Goal: Information Seeking & Learning: Learn about a topic

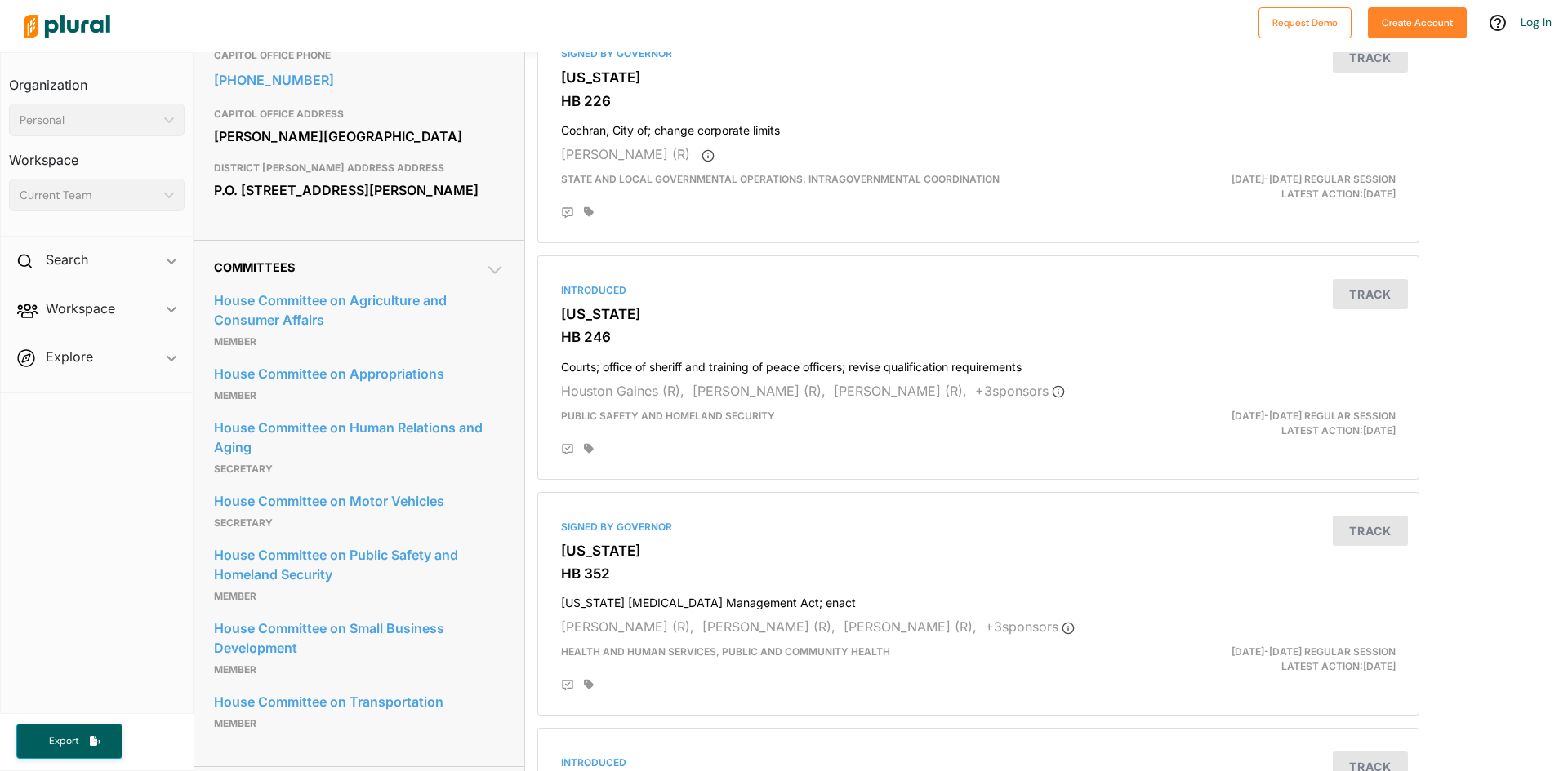
scroll to position [653, 0]
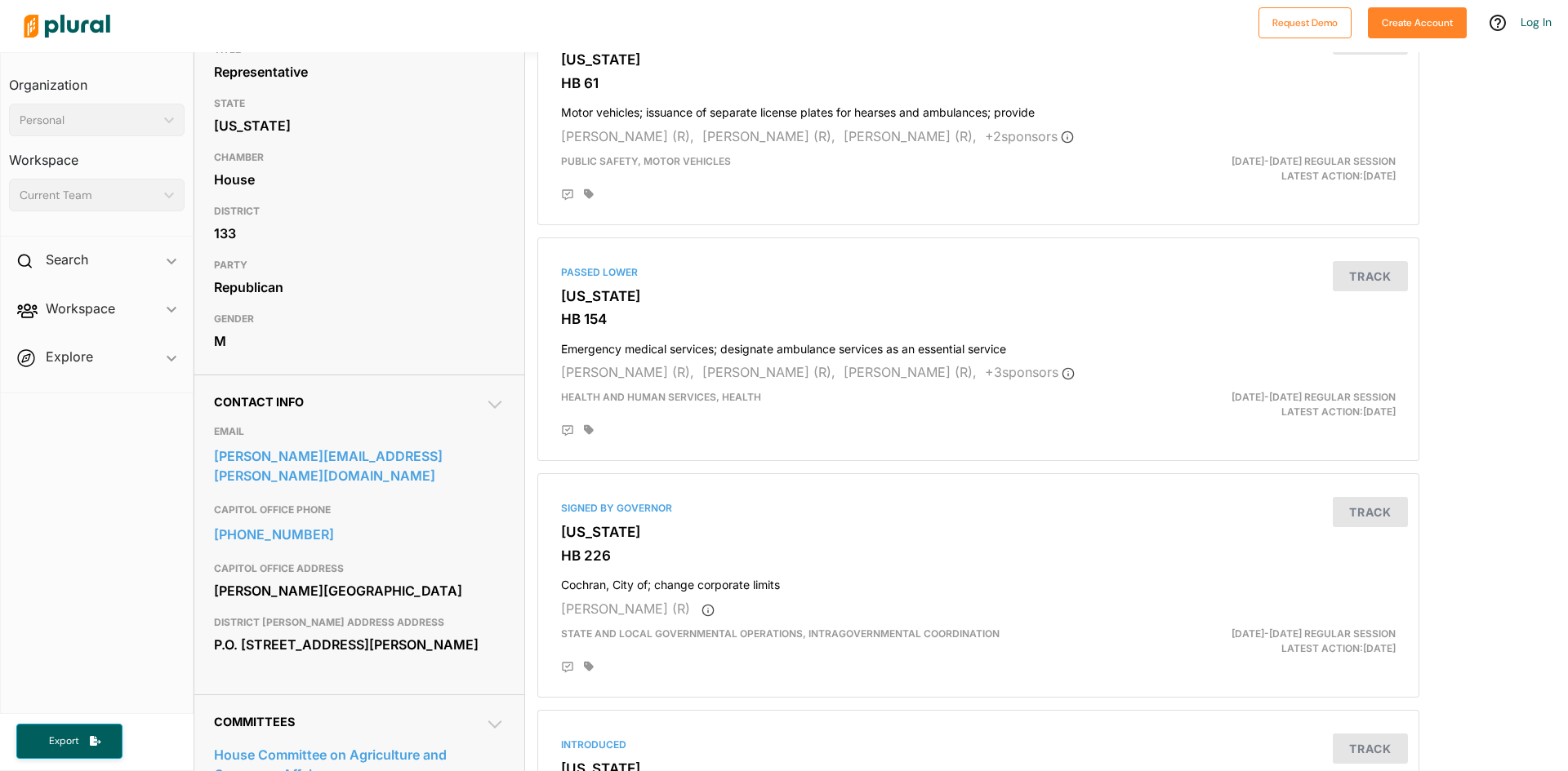
scroll to position [245, 0]
